Goal: Task Accomplishment & Management: Manage account settings

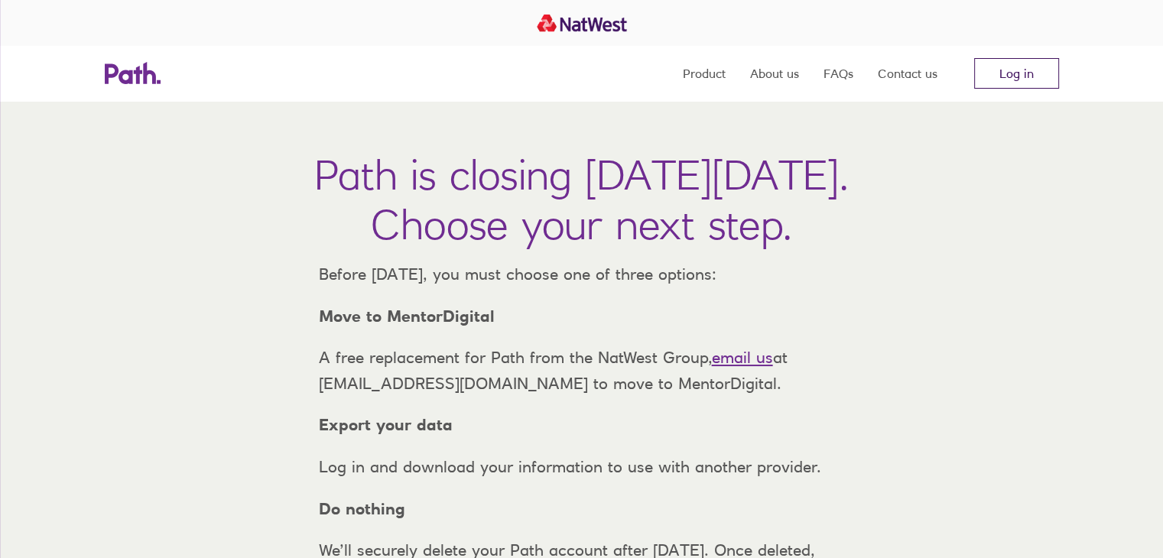
click at [1023, 66] on link "Log in" at bounding box center [1016, 73] width 85 height 31
click at [1031, 76] on link "Log in" at bounding box center [1016, 73] width 85 height 31
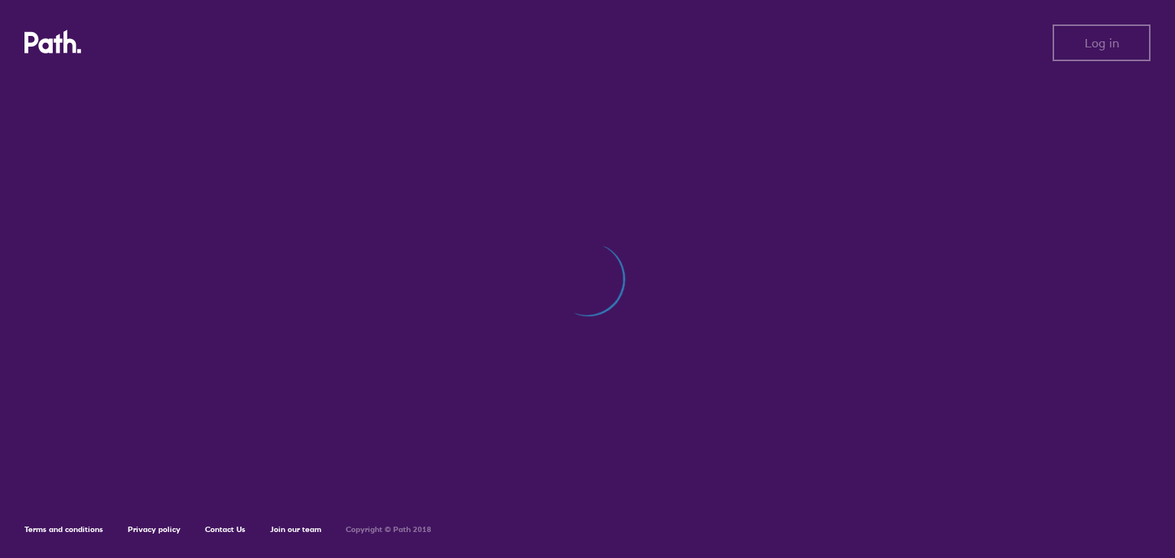
drag, startPoint x: 561, startPoint y: 226, endPoint x: 540, endPoint y: 226, distance: 21.4
drag, startPoint x: 540, startPoint y: 226, endPoint x: 482, endPoint y: 165, distance: 83.8
click at [482, 165] on div "Log out Log out Terms and conditions Privacy policy Contact Us Join our team Co…" at bounding box center [587, 279] width 1175 height 558
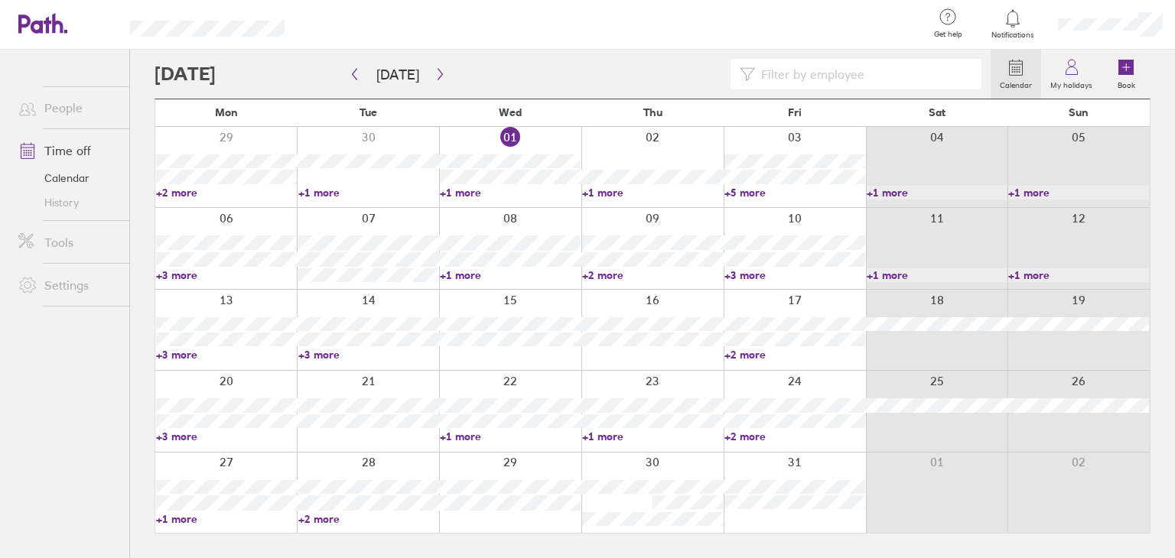
click at [474, 438] on link "+1 more" at bounding box center [510, 437] width 141 height 14
click at [613, 438] on link "+1 more" at bounding box center [652, 437] width 141 height 14
click at [750, 431] on link "+2 more" at bounding box center [794, 437] width 141 height 14
click at [104, 447] on ul "People Time off Calendar History Tools Settings" at bounding box center [64, 279] width 129 height 458
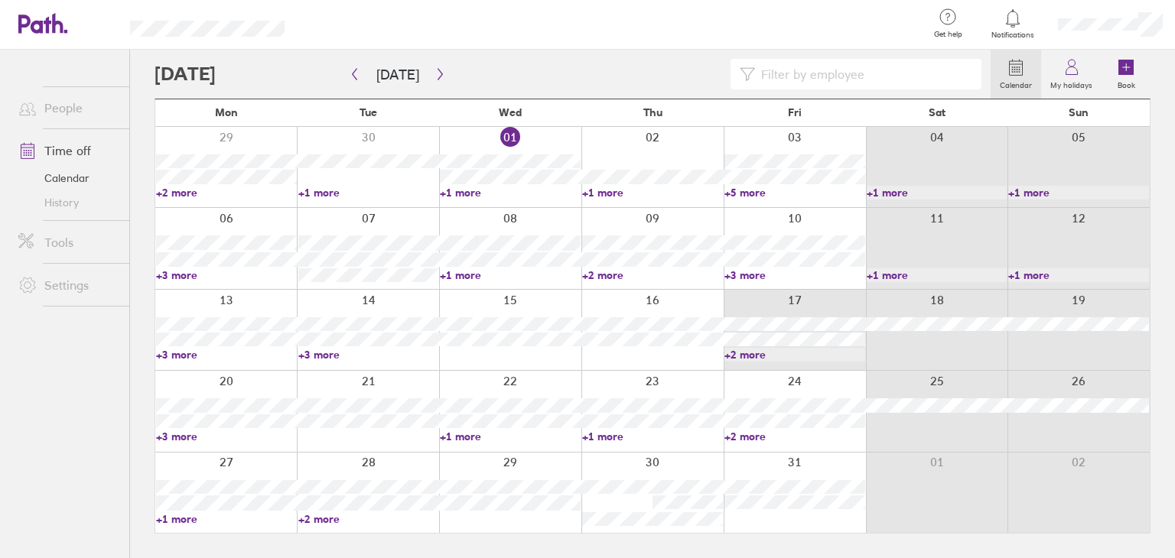
click at [759, 352] on link "+2 more" at bounding box center [794, 355] width 141 height 14
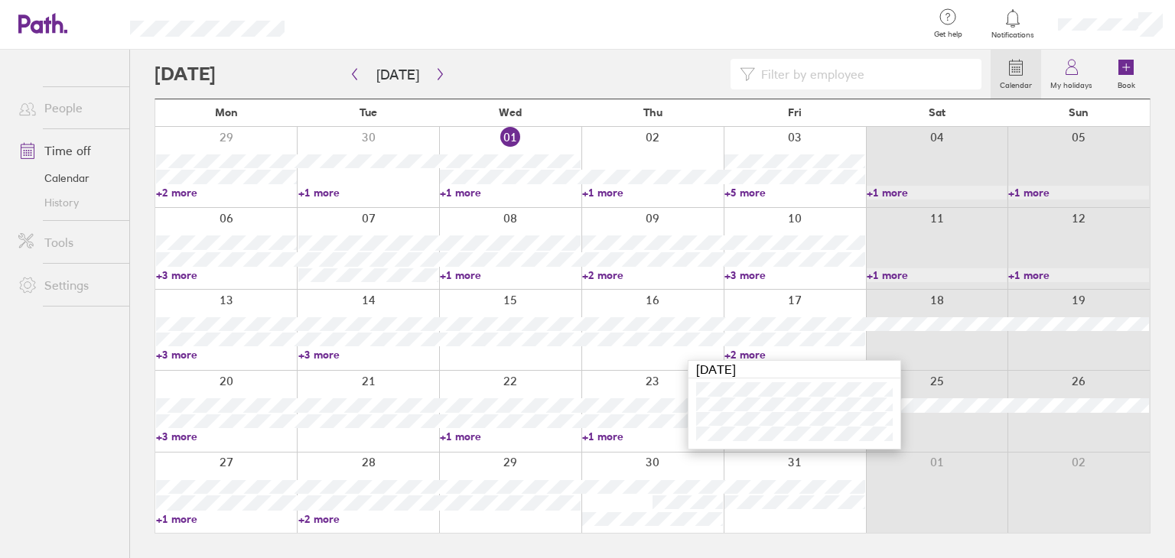
click at [759, 352] on link "+2 more" at bounding box center [794, 355] width 141 height 14
click at [613, 434] on link "+1 more" at bounding box center [652, 437] width 141 height 14
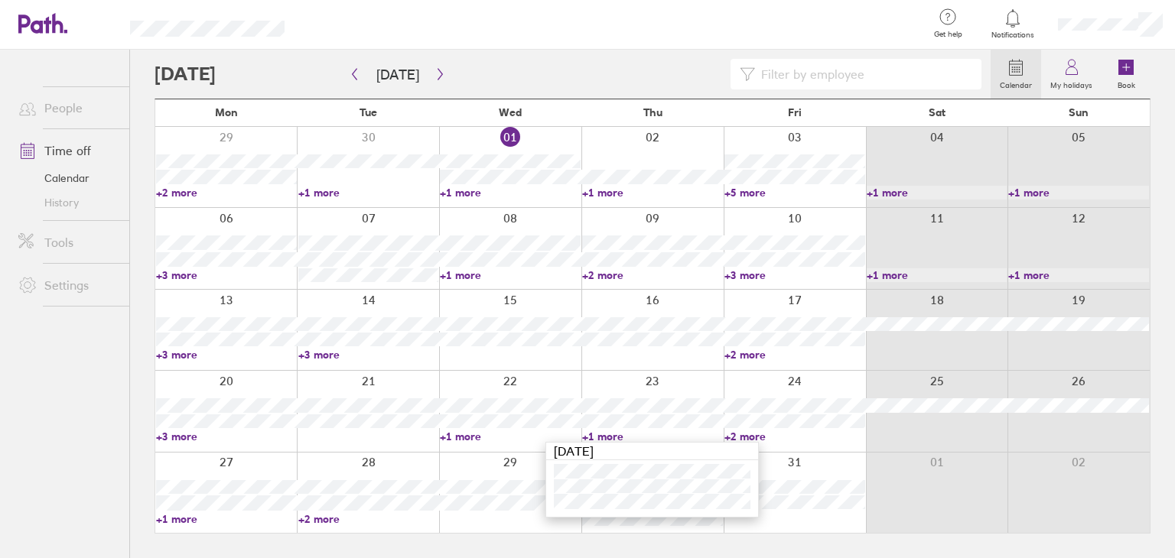
click at [613, 434] on link "+1 more" at bounding box center [652, 437] width 141 height 14
